Goal: Transaction & Acquisition: Purchase product/service

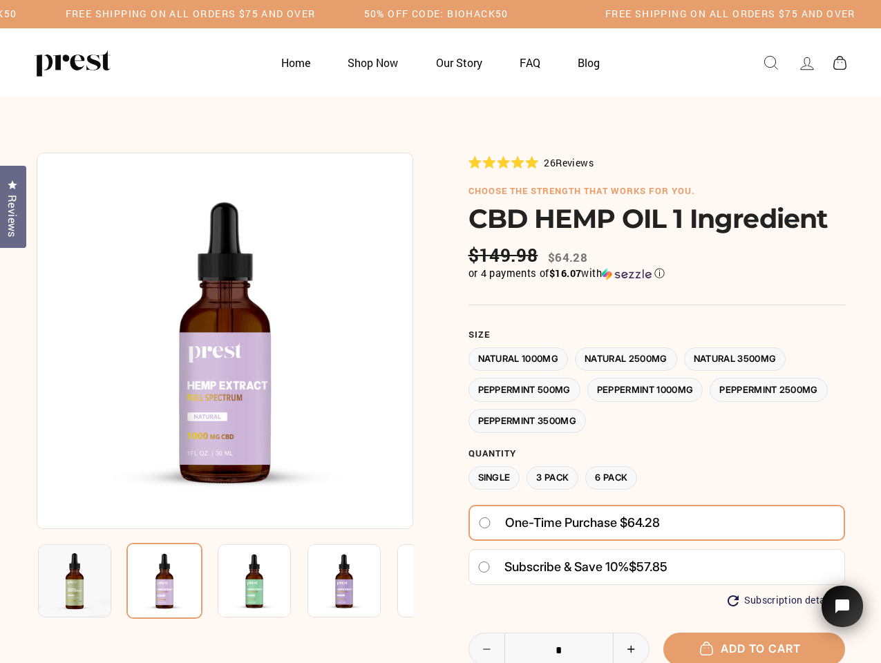
click at [440, 332] on div at bounding box center [441, 503] width 808 height 701
click at [316, 14] on h5 "Free Shipping on all orders $75 and over" at bounding box center [191, 14] width 250 height 12
click at [224, 340] on img at bounding box center [225, 341] width 376 height 376
click at [224, 581] on img at bounding box center [254, 580] width 73 height 73
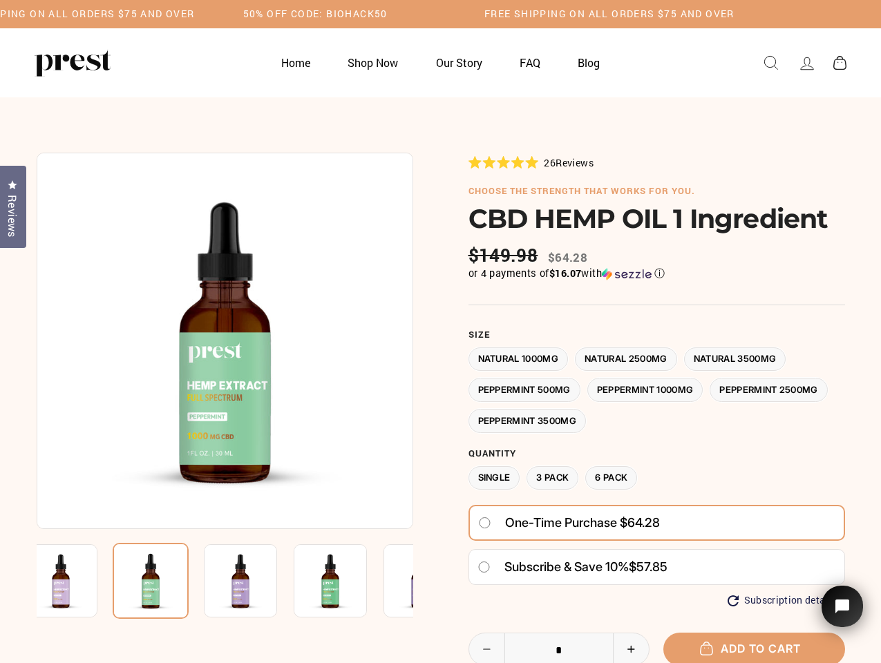
click at [75, 581] on img at bounding box center [60, 580] width 73 height 73
click at [164, 581] on img at bounding box center [151, 581] width 76 height 76
click at [254, 581] on img at bounding box center [240, 580] width 73 height 73
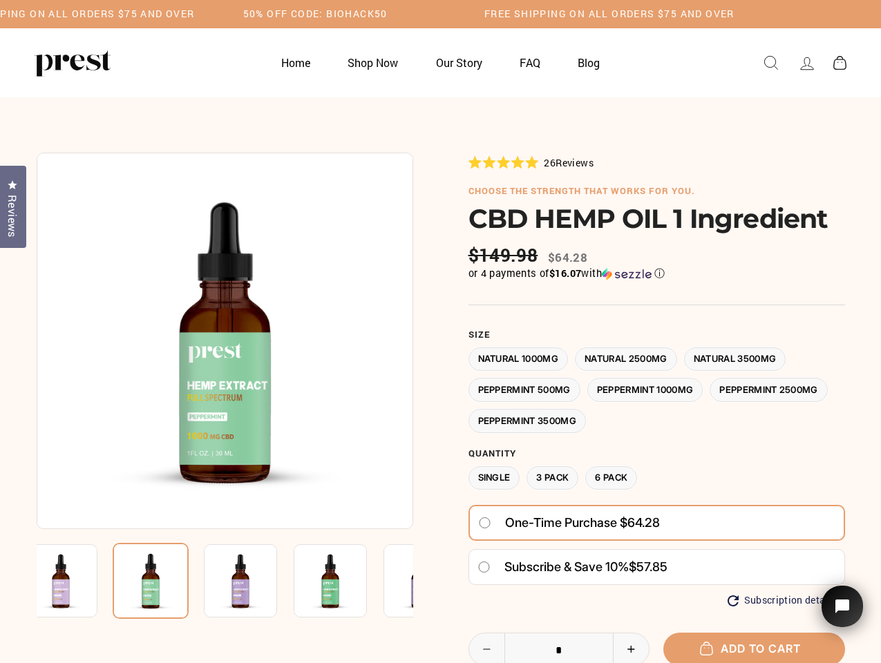
click at [254, 581] on img at bounding box center [240, 580] width 73 height 73
